Goal: Task Accomplishment & Management: Manage account settings

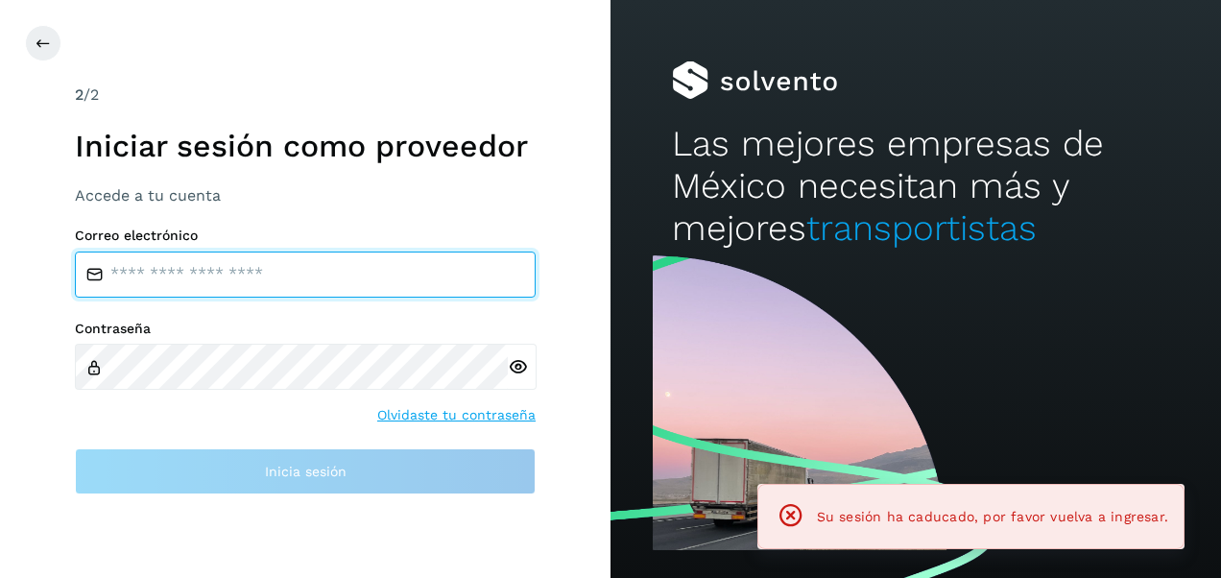
click at [282, 273] on input "email" at bounding box center [305, 274] width 461 height 46
type input "**********"
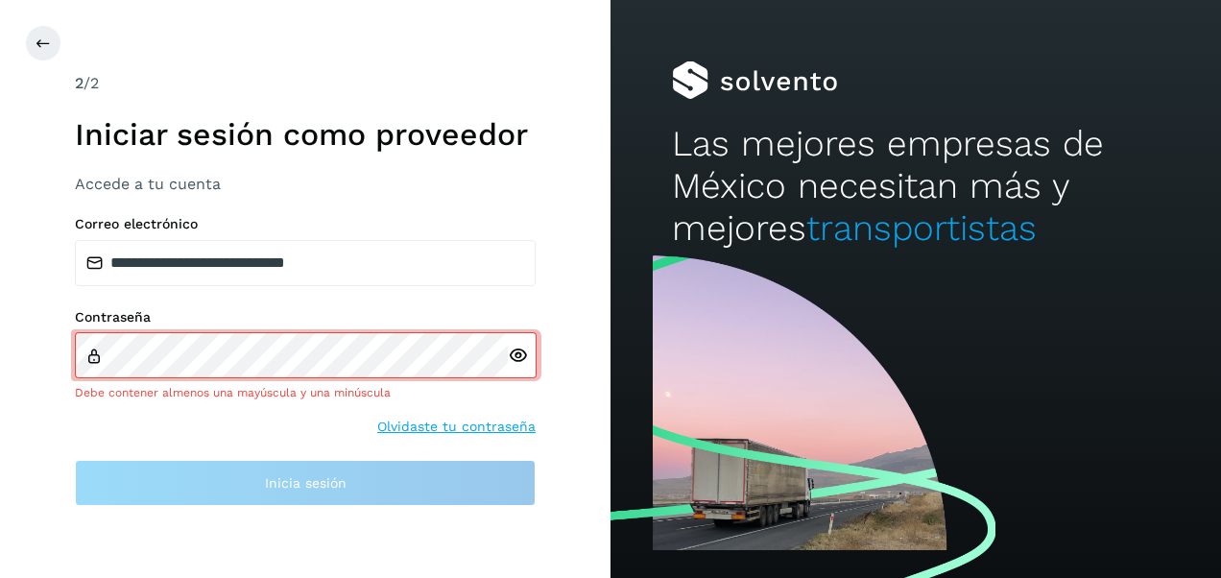
click at [519, 365] on div at bounding box center [522, 354] width 29 height 45
click at [514, 350] on icon at bounding box center [518, 355] width 20 height 20
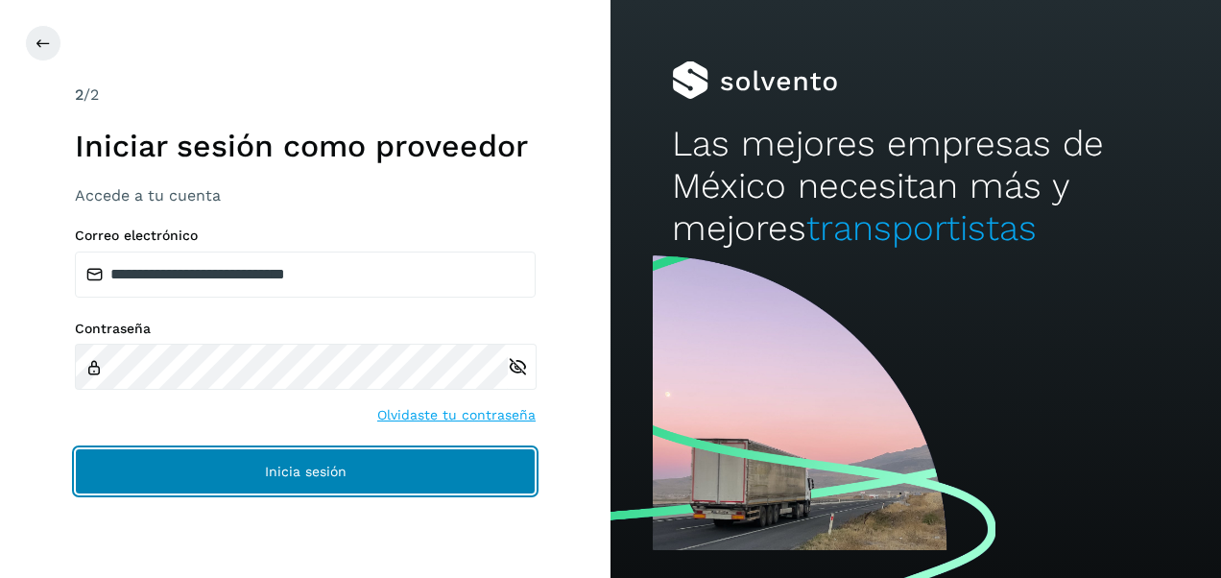
click at [386, 469] on button "Inicia sesión" at bounding box center [305, 471] width 461 height 46
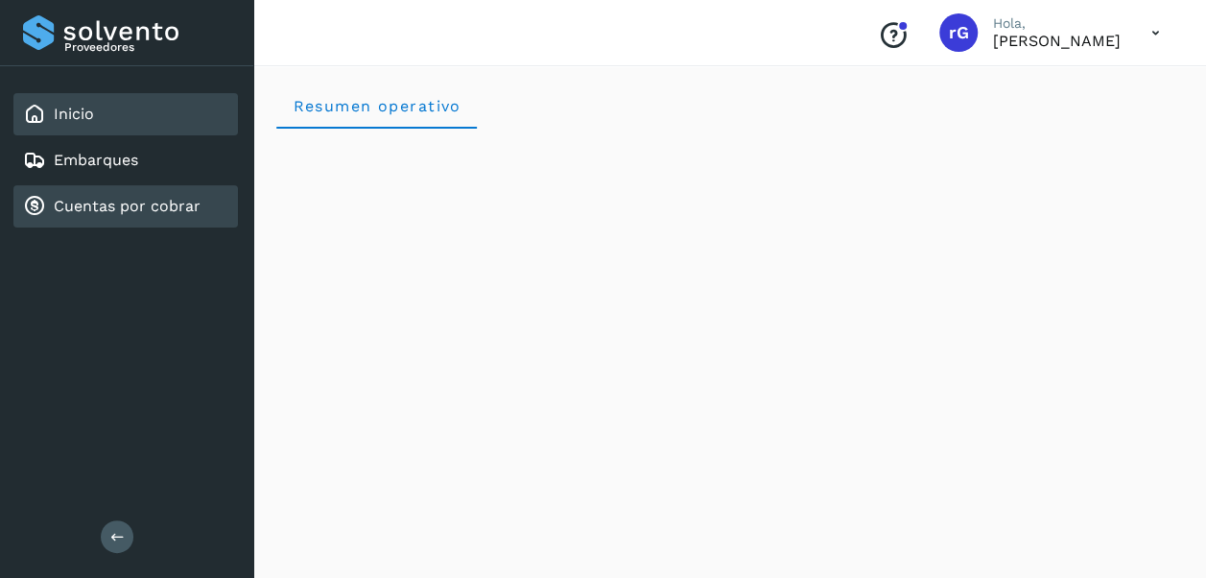
click at [170, 202] on link "Cuentas por cobrar" at bounding box center [127, 206] width 147 height 18
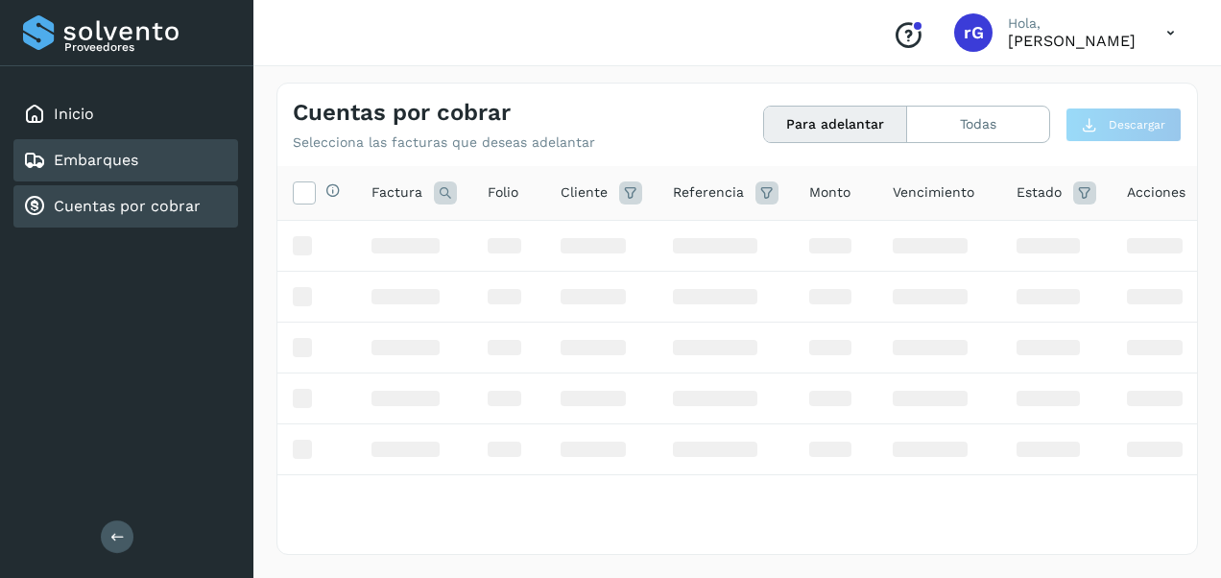
click at [117, 177] on div "Embarques" at bounding box center [125, 160] width 225 height 42
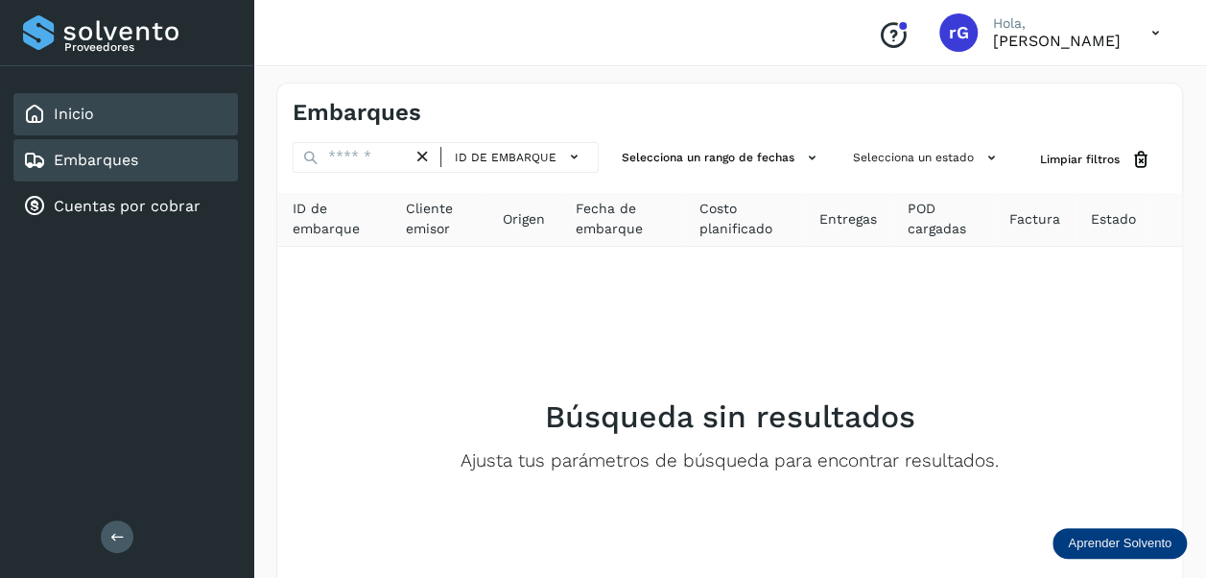
click at [94, 125] on div "Inicio" at bounding box center [125, 114] width 225 height 42
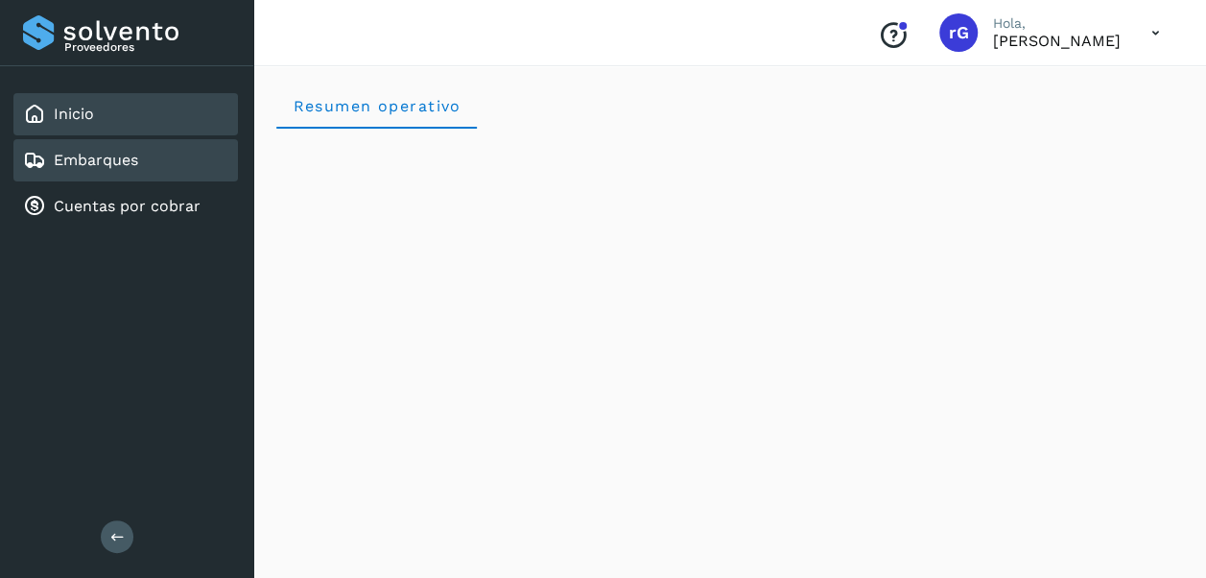
click at [158, 155] on div "Embarques" at bounding box center [125, 160] width 225 height 42
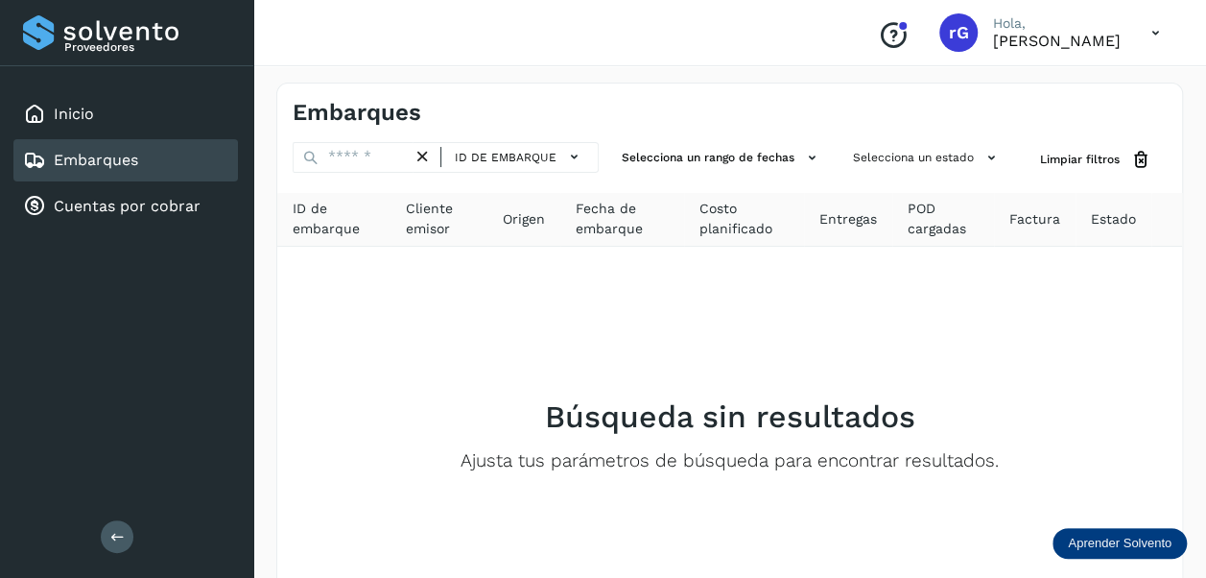
click at [1093, 543] on p "Aprender Solvento" at bounding box center [1120, 542] width 104 height 15
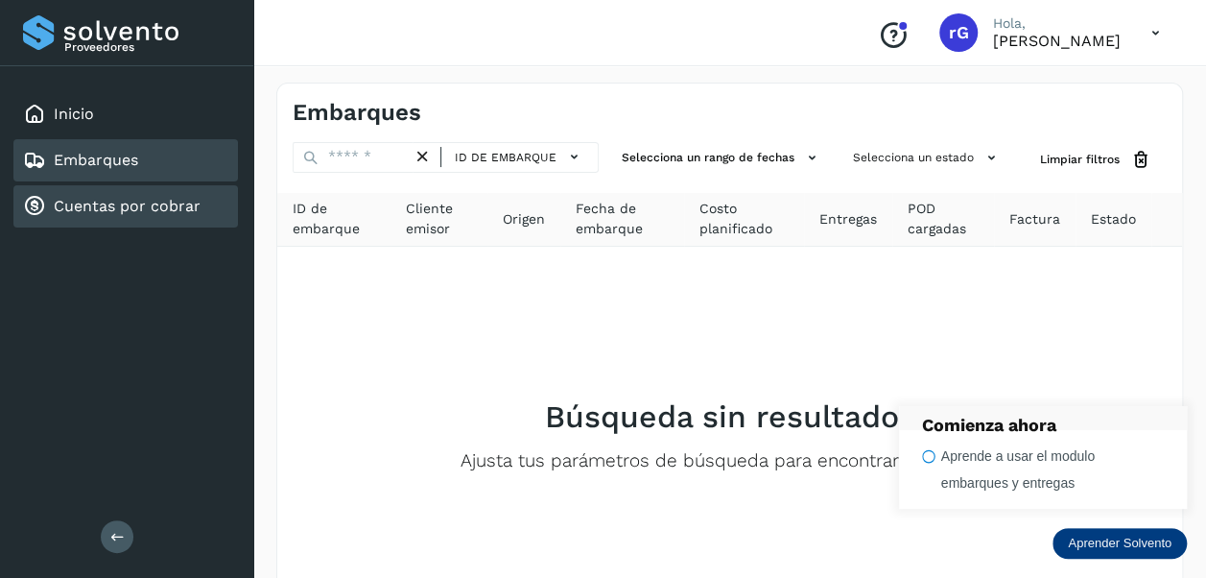
click at [118, 205] on link "Cuentas por cobrar" at bounding box center [127, 206] width 147 height 18
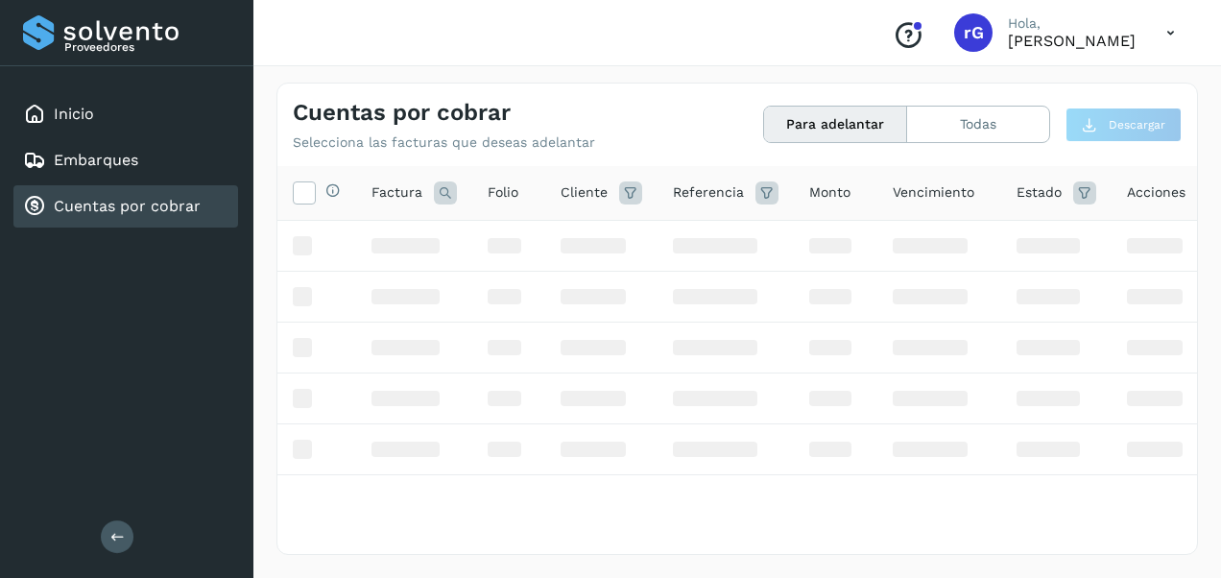
click at [845, 131] on button "Para adelantar" at bounding box center [835, 125] width 143 height 36
click at [980, 132] on button "Todas" at bounding box center [978, 125] width 142 height 36
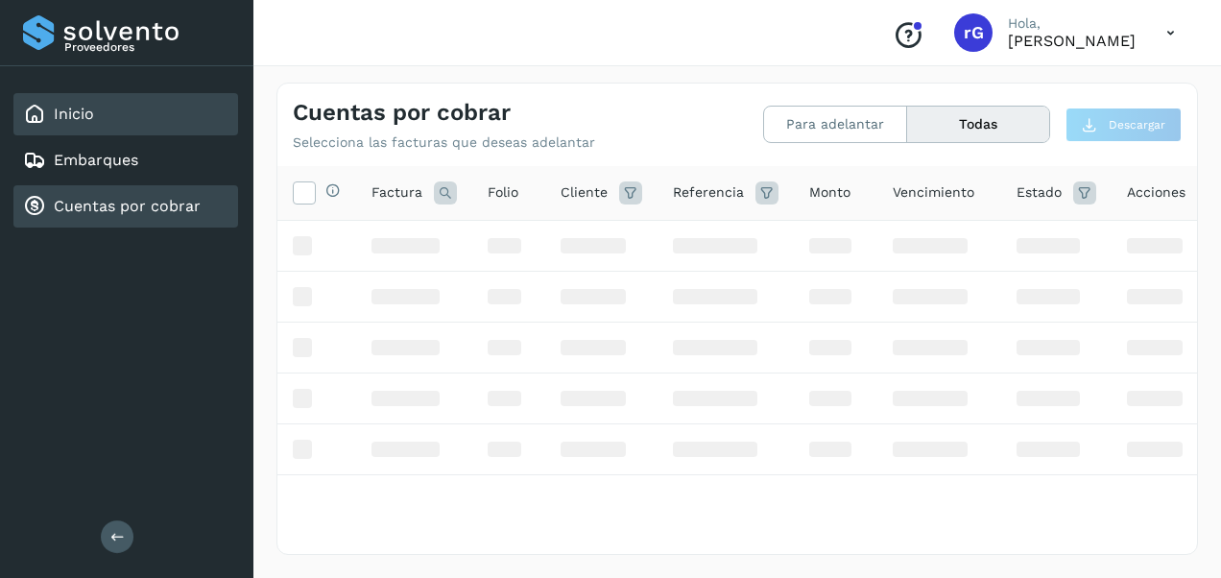
click at [85, 129] on div "Inicio" at bounding box center [125, 114] width 225 height 42
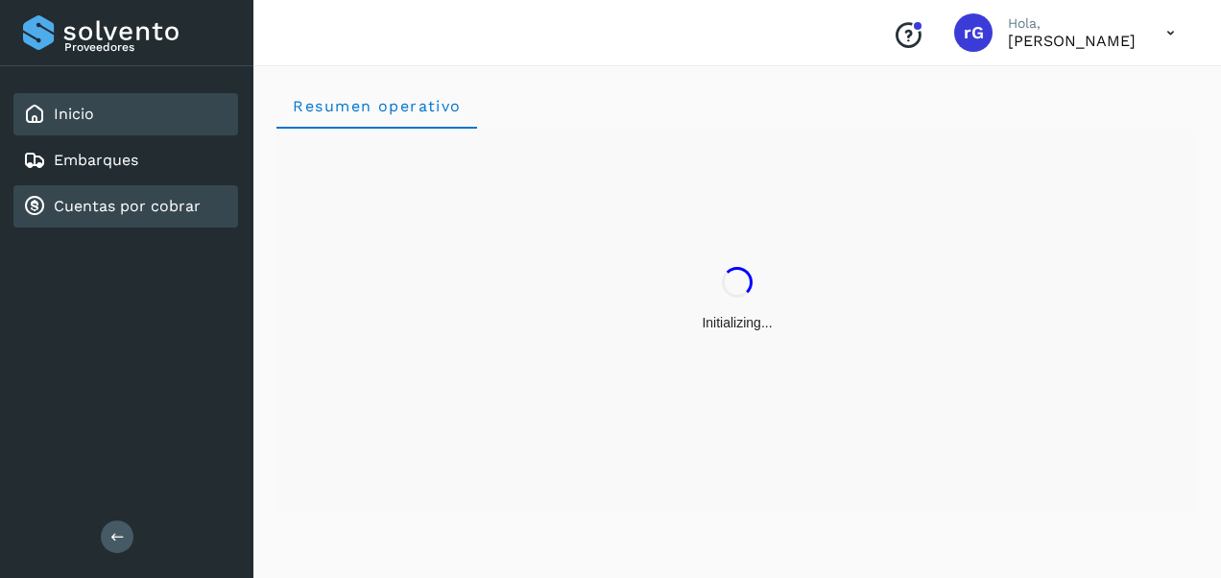
click at [127, 196] on div "Cuentas por cobrar" at bounding box center [112, 206] width 178 height 23
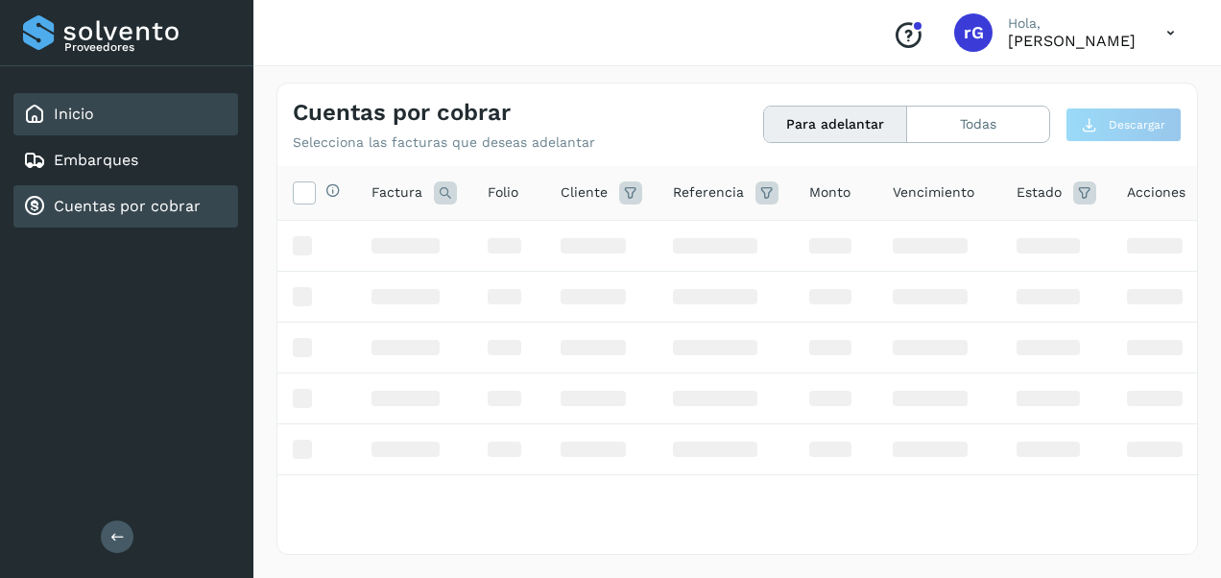
click at [65, 96] on div "Inicio" at bounding box center [125, 114] width 225 height 42
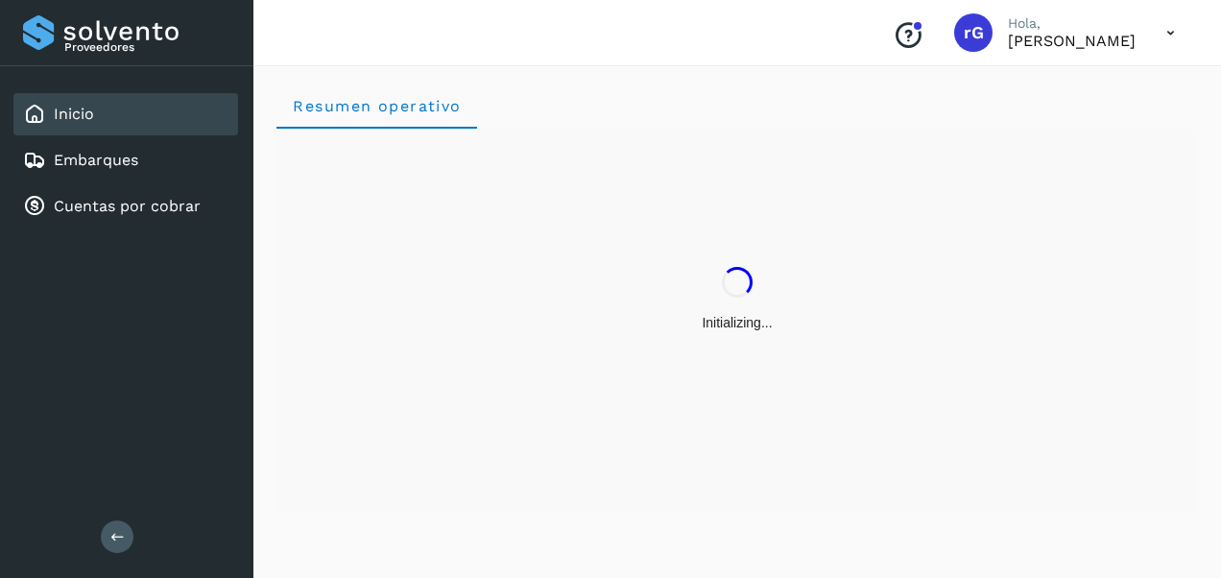
click at [94, 23] on div "Proveedores" at bounding box center [126, 32] width 207 height 35
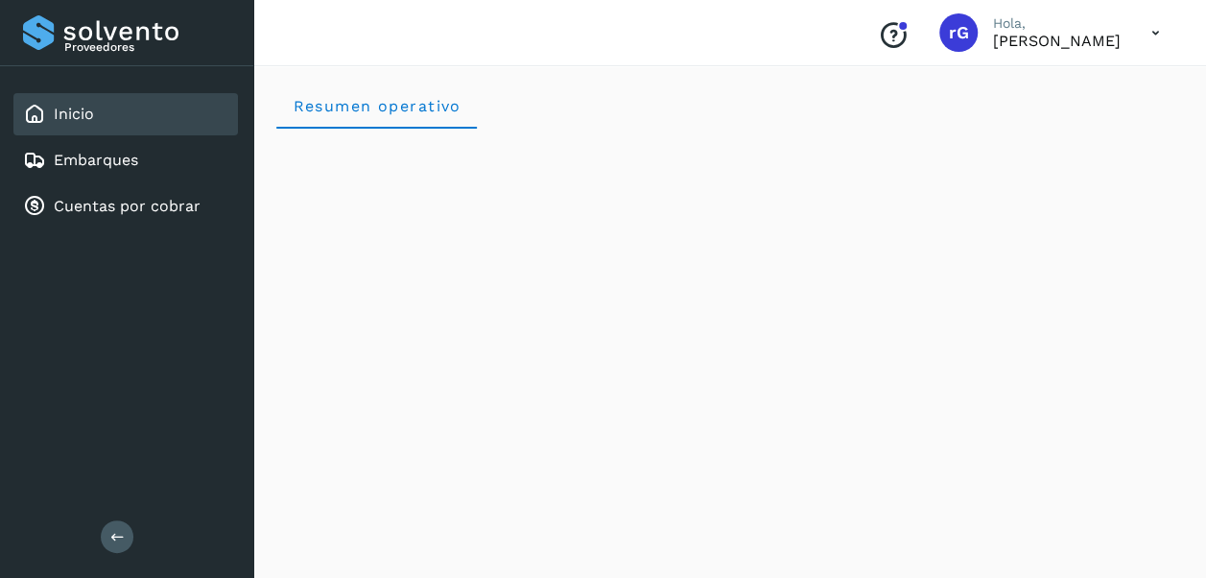
click at [1157, 32] on icon at bounding box center [1155, 32] width 39 height 39
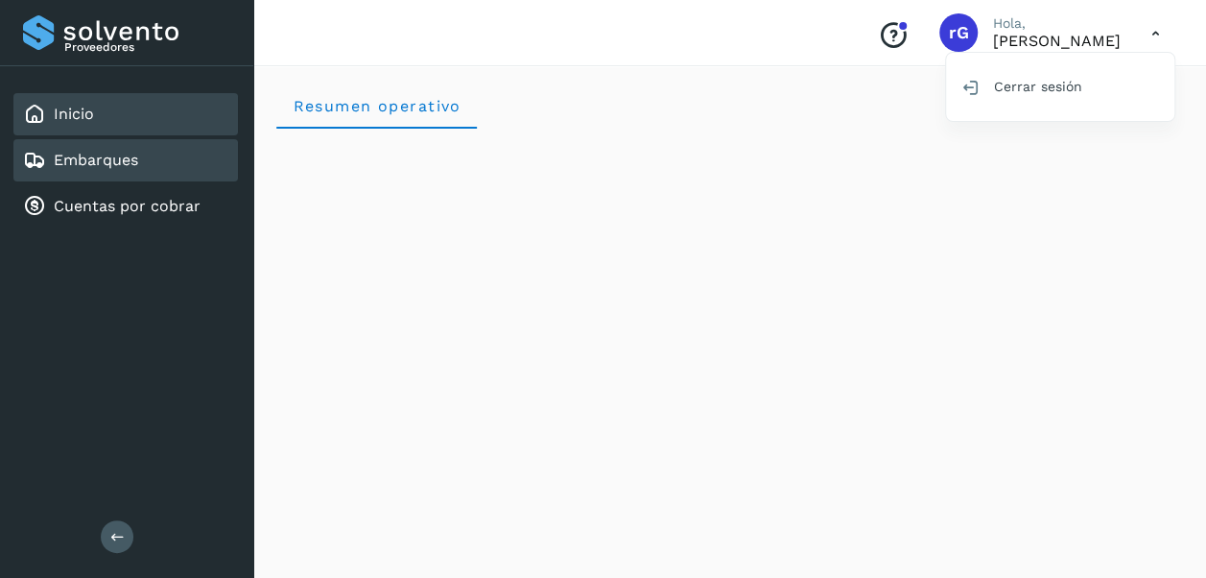
click at [113, 167] on link "Embarques" at bounding box center [96, 160] width 84 height 18
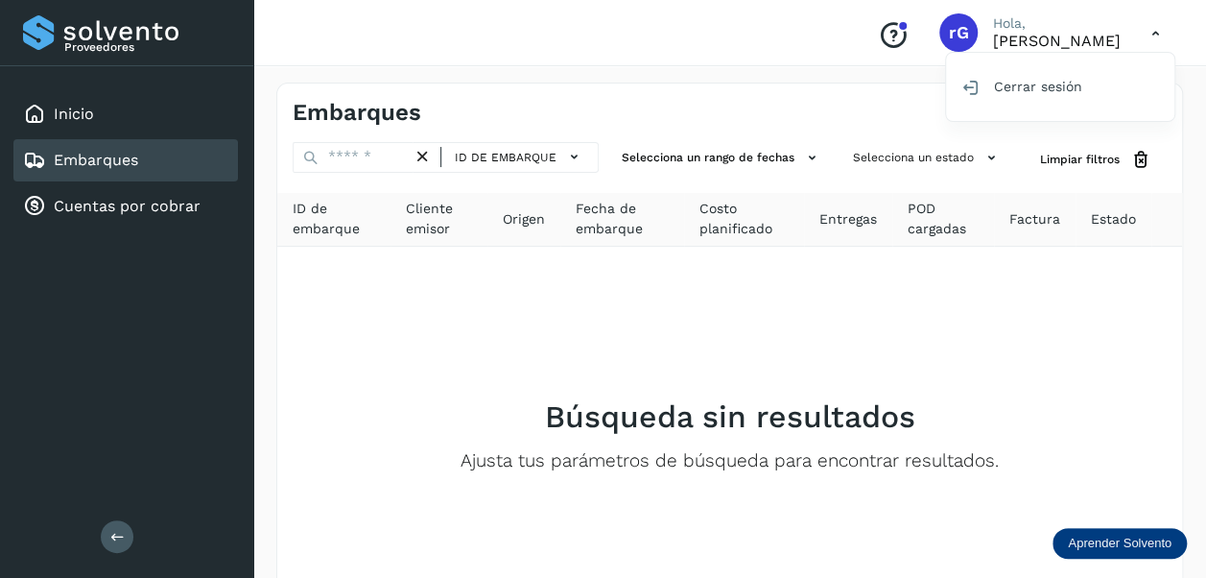
click at [495, 480] on div at bounding box center [603, 289] width 1206 height 578
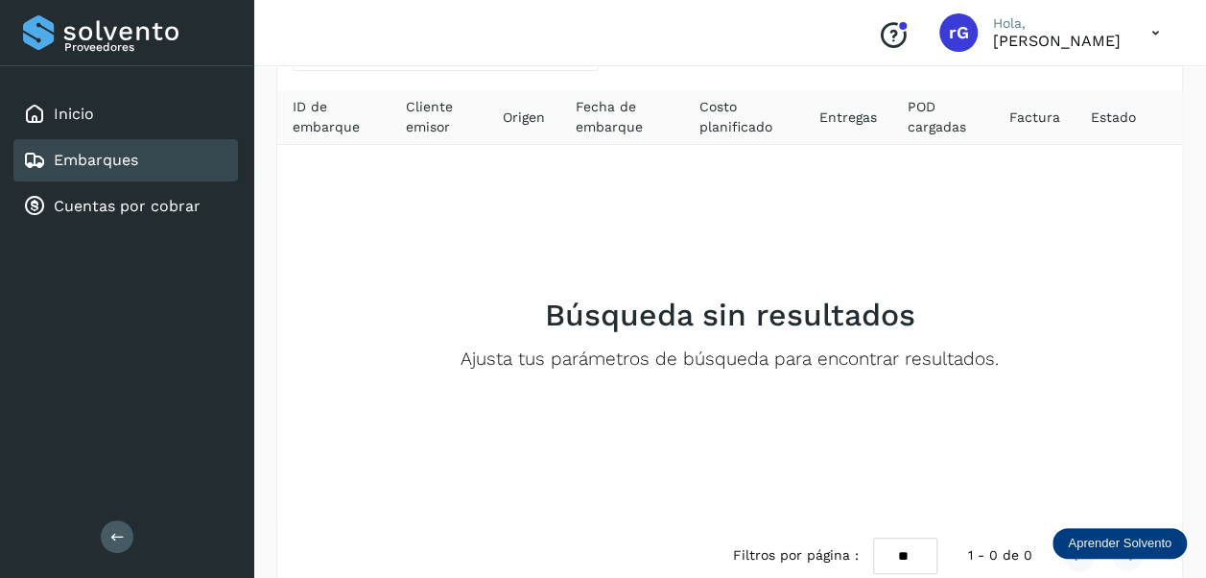
scroll to position [136, 0]
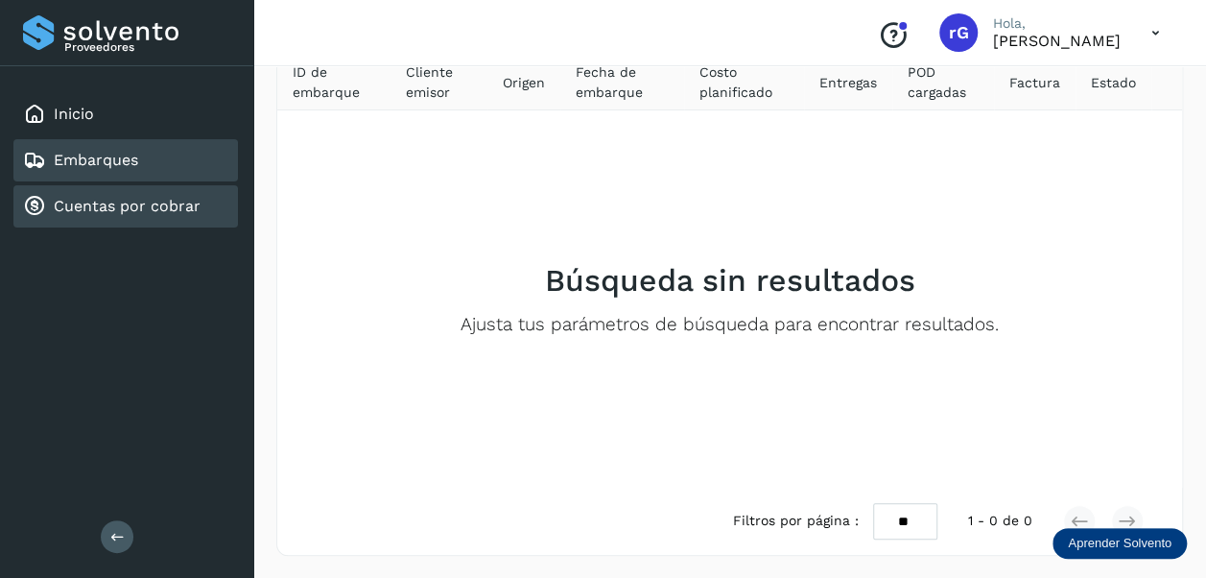
click at [129, 217] on div "Cuentas por cobrar" at bounding box center [112, 206] width 178 height 23
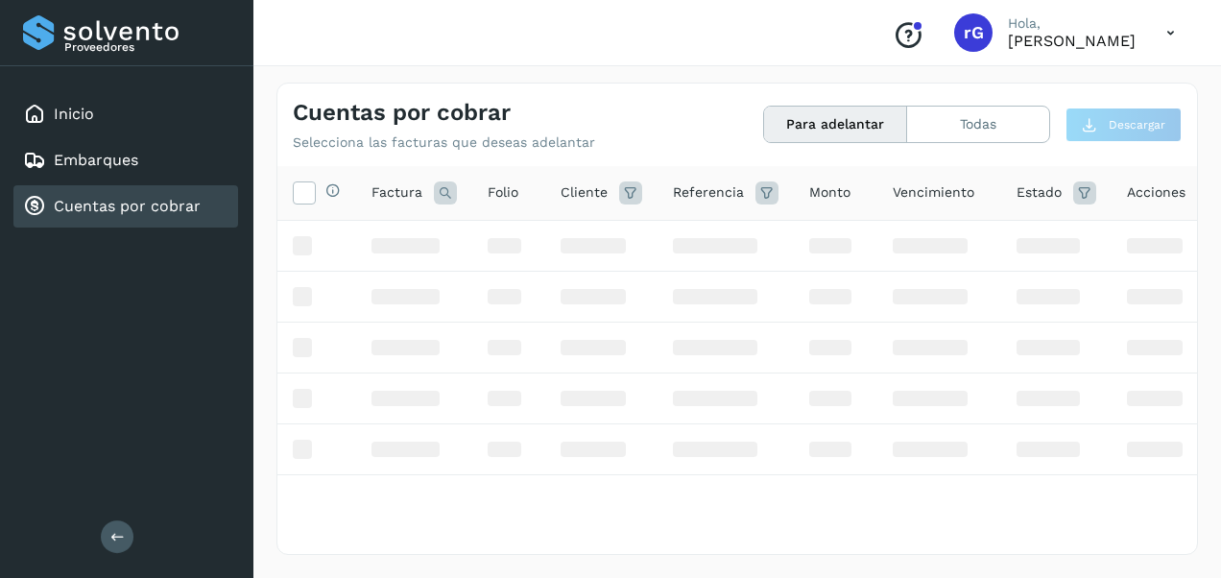
click at [1171, 32] on icon at bounding box center [1170, 32] width 39 height 39
click at [1094, 91] on div "Cerrar sesión" at bounding box center [1075, 86] width 228 height 36
